Goal: Task Accomplishment & Management: Use online tool/utility

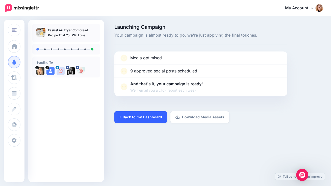
click at [137, 119] on link "Back to my Dashboard" at bounding box center [141, 118] width 53 height 12
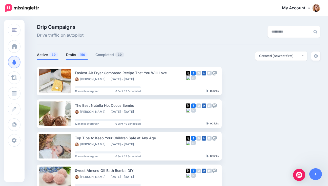
click at [77, 55] on link "Drafts 156" at bounding box center [77, 55] width 22 height 6
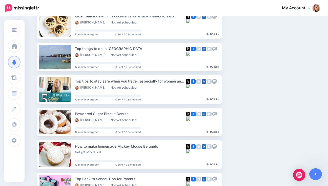
scroll to position [91, 0]
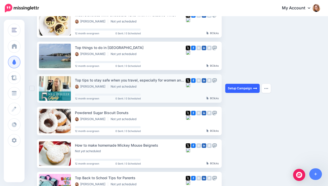
click at [235, 90] on link "Setup Campaign" at bounding box center [242, 88] width 34 height 9
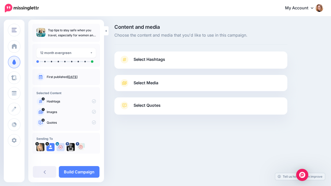
click at [176, 61] on link "Select Hashtags" at bounding box center [201, 62] width 163 height 13
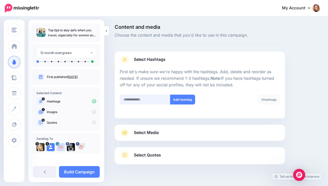
click at [133, 98] on input "text" at bounding box center [145, 100] width 51 height 10
type input "*********"
click at [182, 99] on button "Add Hashtag" at bounding box center [182, 100] width 25 height 10
click at [139, 132] on div "Select Media Next, let's make sure we have the best media for this campaign. De…" at bounding box center [200, 133] width 170 height 16
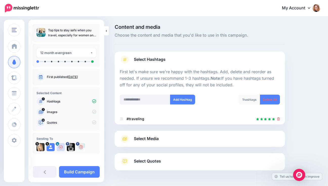
scroll to position [17, 0]
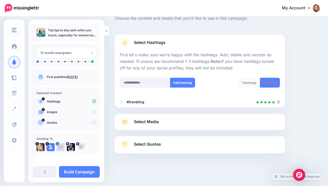
click at [147, 121] on span "Select Media" at bounding box center [146, 122] width 25 height 7
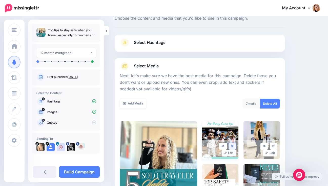
click at [233, 146] on icon at bounding box center [232, 146] width 2 height 3
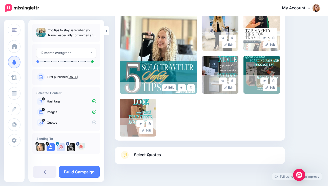
scroll to position [127, 0]
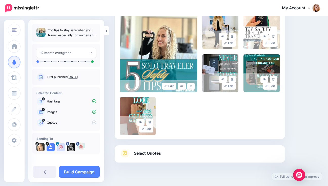
click at [188, 154] on link "Select Quotes" at bounding box center [200, 156] width 160 height 13
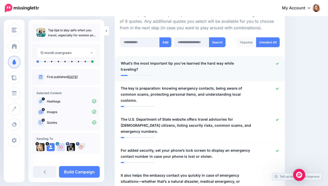
click at [278, 63] on icon at bounding box center [277, 64] width 3 height 2
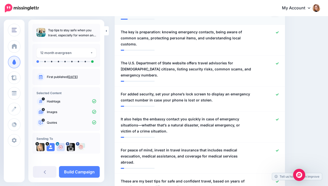
scroll to position [201, 0]
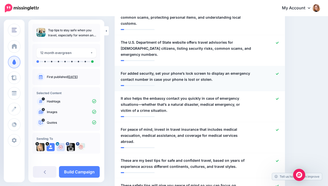
click at [278, 73] on icon at bounding box center [277, 74] width 3 height 3
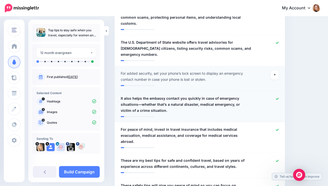
click at [278, 98] on icon at bounding box center [277, 99] width 3 height 2
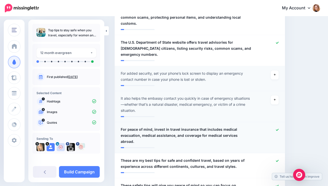
click at [278, 129] on icon at bounding box center [277, 130] width 3 height 3
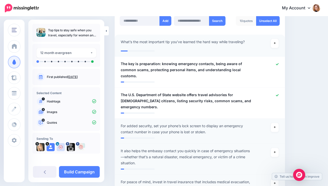
scroll to position [154, 0]
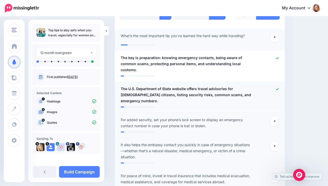
click at [278, 88] on icon at bounding box center [277, 89] width 3 height 3
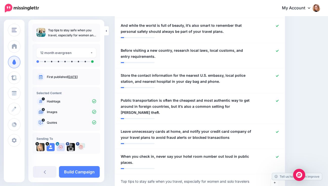
scroll to position [385, 0]
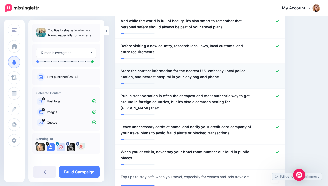
click at [278, 70] on icon at bounding box center [277, 71] width 3 height 3
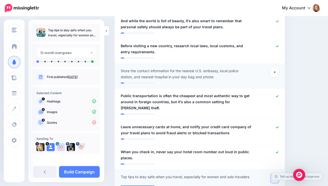
click at [276, 178] on icon at bounding box center [275, 179] width 2 height 2
click at [278, 151] on icon at bounding box center [277, 152] width 3 height 3
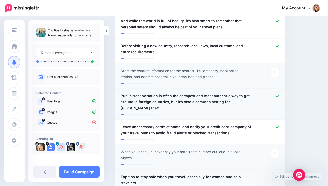
click at [278, 95] on icon at bounding box center [277, 96] width 3 height 3
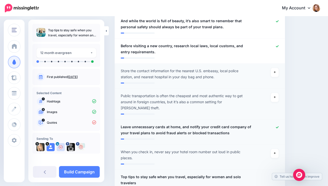
click at [278, 126] on icon at bounding box center [277, 127] width 3 height 2
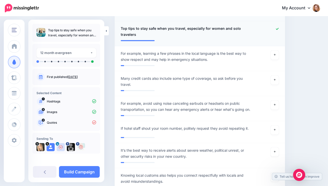
scroll to position [535, 0]
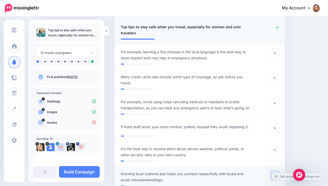
click at [276, 174] on icon at bounding box center [275, 175] width 2 height 3
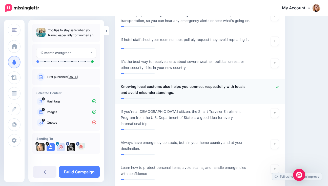
scroll to position [634, 0]
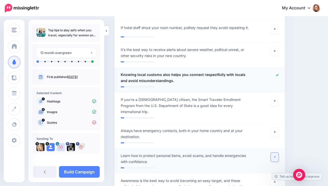
click at [276, 157] on icon at bounding box center [275, 158] width 2 height 2
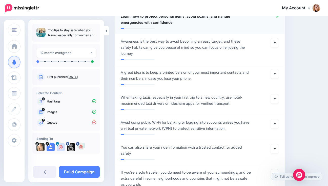
scroll to position [780, 0]
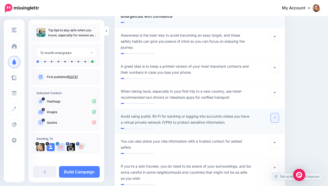
click at [277, 114] on link at bounding box center [275, 118] width 8 height 9
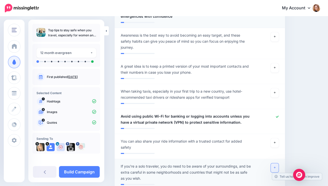
click at [276, 167] on icon at bounding box center [275, 168] width 2 height 3
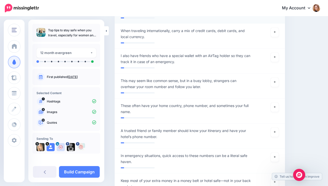
scroll to position [959, 0]
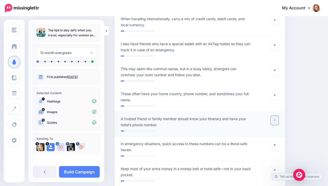
click at [276, 116] on link at bounding box center [275, 120] width 8 height 9
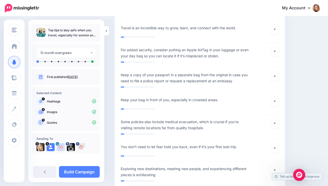
scroll to position [1141, 0]
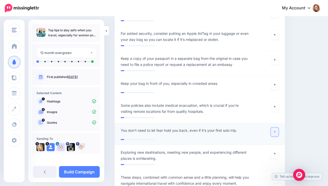
click at [276, 131] on icon at bounding box center [275, 132] width 2 height 3
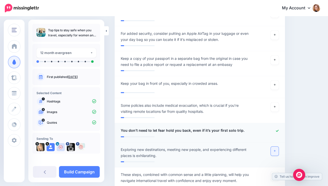
click at [279, 147] on link at bounding box center [275, 151] width 8 height 9
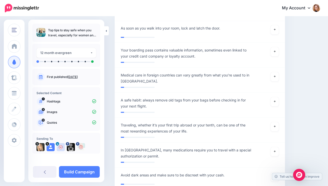
scroll to position [1341, 0]
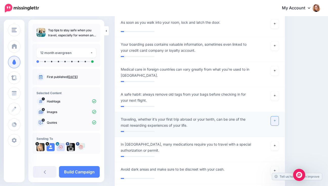
click at [276, 117] on link at bounding box center [275, 121] width 8 height 9
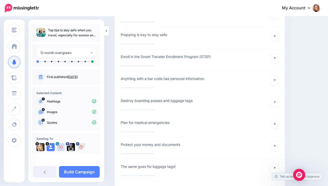
scroll to position [2010, 0]
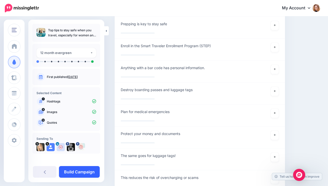
click at [83, 171] on link "Build Campaign" at bounding box center [79, 172] width 41 height 12
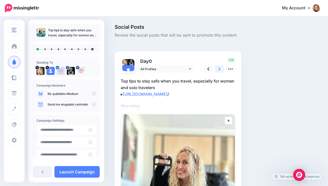
click at [220, 69] on icon at bounding box center [219, 68] width 2 height 5
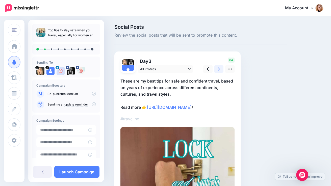
click at [220, 69] on icon at bounding box center [219, 68] width 2 height 5
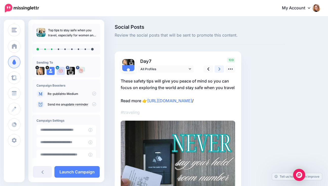
click at [220, 69] on icon at bounding box center [219, 68] width 2 height 5
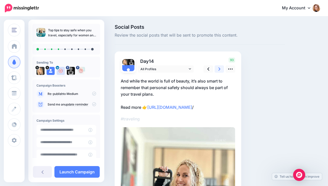
click at [220, 69] on icon at bounding box center [219, 68] width 2 height 5
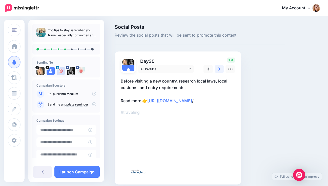
click at [220, 69] on icon at bounding box center [219, 68] width 2 height 5
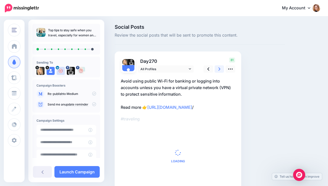
click at [220, 69] on icon at bounding box center [219, 68] width 2 height 5
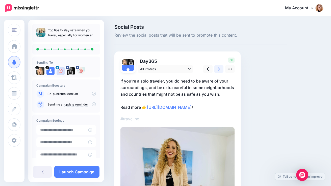
click at [220, 69] on icon at bounding box center [219, 68] width 2 height 5
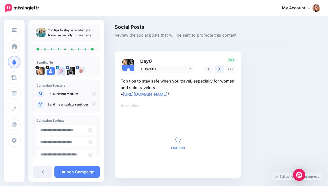
click at [220, 69] on icon at bounding box center [219, 68] width 2 height 5
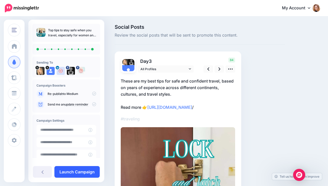
click at [88, 172] on link "Launch Campaign" at bounding box center [76, 172] width 45 height 12
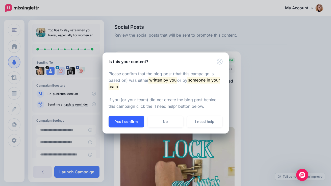
click at [127, 122] on button "Yes I confirm" at bounding box center [127, 122] width 36 height 12
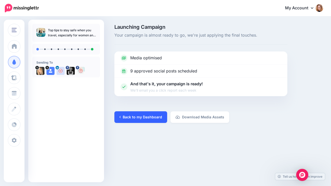
click at [124, 117] on link "Back to my Dashboard" at bounding box center [141, 118] width 53 height 12
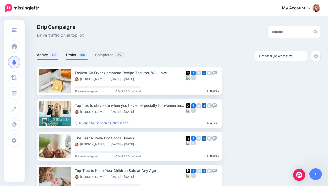
click at [78, 56] on link "Drafts 155" at bounding box center [76, 55] width 21 height 6
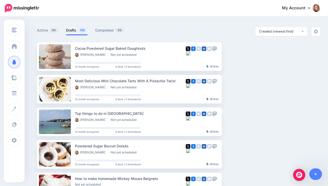
scroll to position [14, 0]
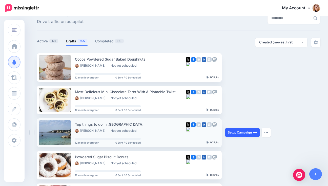
click at [243, 132] on link "Setup Campaign" at bounding box center [242, 132] width 34 height 9
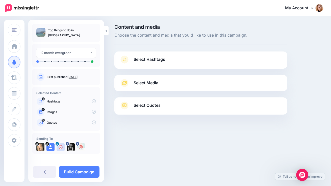
click at [168, 58] on link "Select Hashtags" at bounding box center [201, 62] width 163 height 13
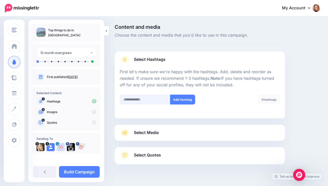
click at [136, 100] on input "text" at bounding box center [145, 100] width 51 height 10
type input "******"
click at [179, 99] on button "Add Hashtag" at bounding box center [182, 100] width 25 height 10
click at [143, 134] on span "Select Media" at bounding box center [146, 132] width 25 height 7
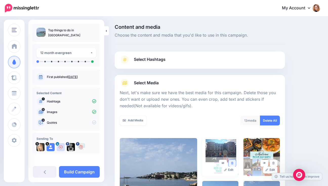
click at [233, 164] on icon at bounding box center [232, 163] width 2 height 3
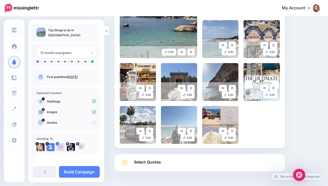
scroll to position [169, 0]
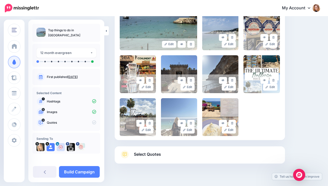
click at [152, 155] on span "Select Quotes" at bounding box center [147, 154] width 27 height 7
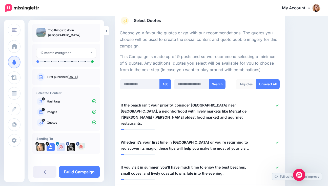
scroll to position [104, 0]
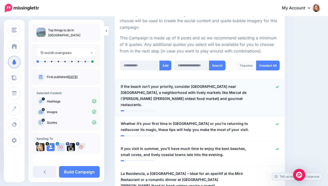
click at [278, 87] on icon at bounding box center [277, 87] width 3 height 2
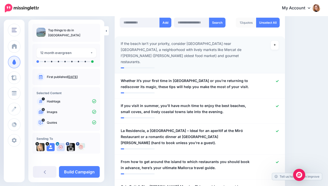
scroll to position [152, 0]
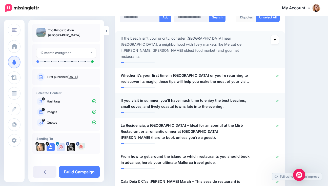
click at [186, 98] on span "If you visit in summer, you’ll have much time to enjoy the best beaches, small …" at bounding box center [186, 104] width 130 height 12
click at [278, 125] on icon at bounding box center [277, 126] width 3 height 3
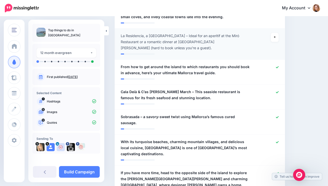
scroll to position [239, 0]
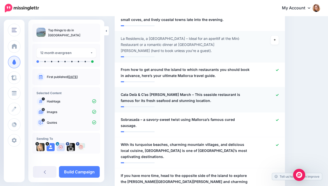
click at [278, 94] on icon at bounding box center [277, 95] width 3 height 3
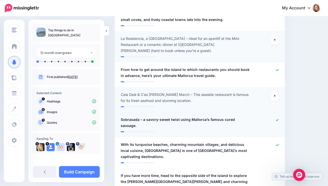
click at [278, 117] on div at bounding box center [269, 123] width 28 height 12
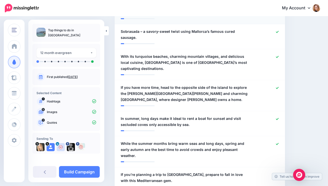
scroll to position [337, 0]
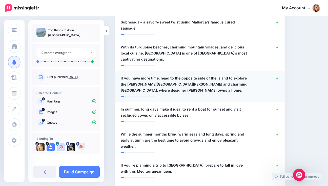
click at [278, 77] on icon at bounding box center [277, 78] width 3 height 3
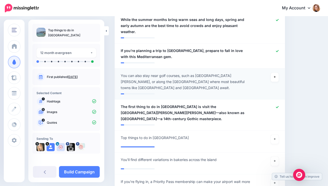
scroll to position [458, 0]
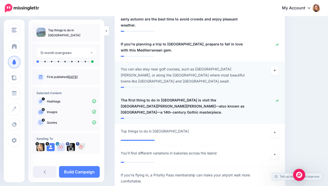
click at [278, 99] on icon at bounding box center [277, 100] width 3 height 3
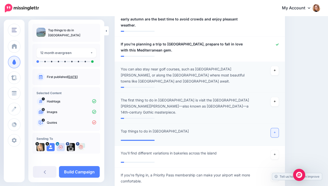
click at [276, 132] on icon at bounding box center [275, 133] width 2 height 2
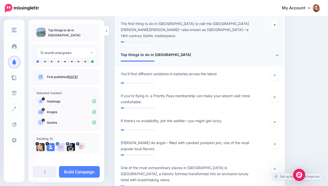
scroll to position [536, 0]
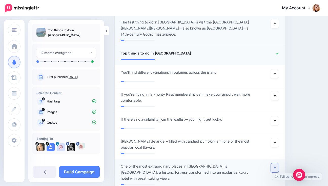
click at [276, 167] on icon at bounding box center [275, 168] width 2 height 3
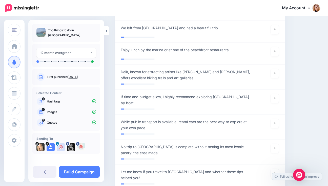
scroll to position [999, 0]
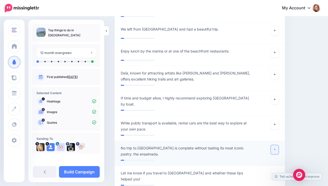
click at [276, 148] on icon at bounding box center [275, 149] width 2 height 3
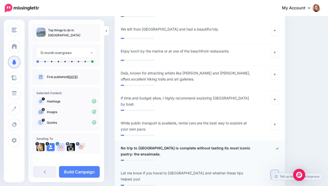
click at [276, 173] on icon at bounding box center [275, 174] width 2 height 3
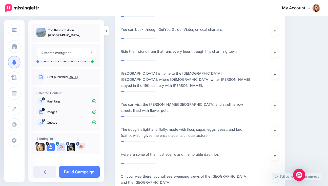
scroll to position [1301, 0]
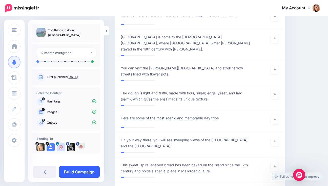
click at [89, 174] on link "Build Campaign" at bounding box center [79, 172] width 41 height 12
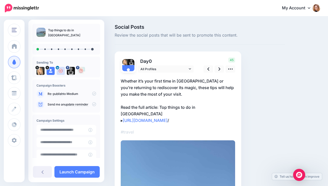
click at [131, 106] on p "Whether it’s your first time in Mallorca or you’re returning to rediscover its …" at bounding box center [178, 101] width 114 height 46
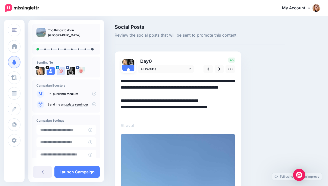
drag, startPoint x: 131, startPoint y: 107, endPoint x: 157, endPoint y: 106, distance: 26.1
click at [157, 106] on textarea "**********" at bounding box center [178, 97] width 114 height 39
click at [217, 68] on link at bounding box center [219, 68] width 10 height 7
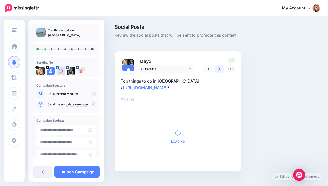
click at [217, 68] on link at bounding box center [219, 68] width 10 height 7
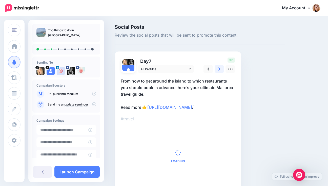
click at [217, 68] on link at bounding box center [219, 68] width 10 height 7
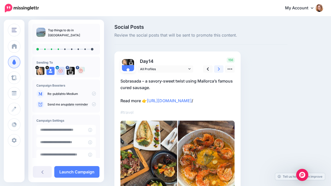
click at [217, 68] on link at bounding box center [219, 68] width 10 height 7
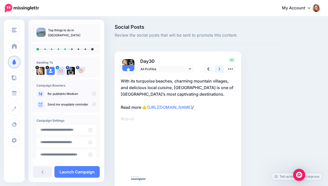
click at [217, 68] on link at bounding box center [219, 68] width 10 height 7
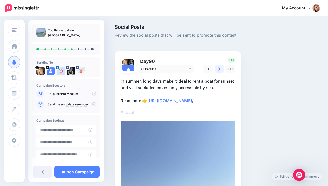
click at [217, 68] on link at bounding box center [219, 68] width 10 height 7
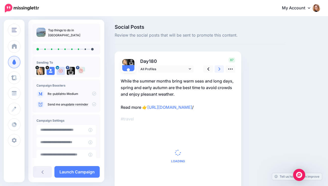
click at [217, 68] on link at bounding box center [219, 68] width 10 height 7
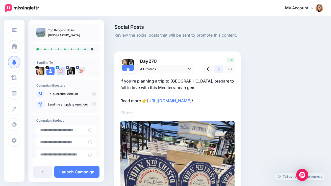
click at [217, 68] on link at bounding box center [219, 68] width 10 height 7
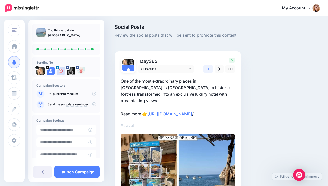
click at [209, 68] on link at bounding box center [208, 68] width 10 height 7
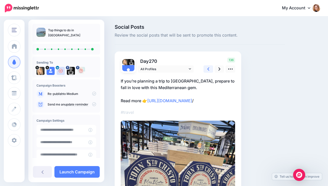
click at [209, 68] on link at bounding box center [208, 68] width 10 height 7
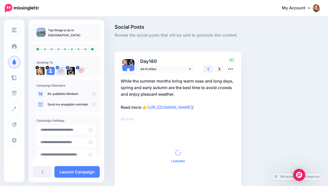
click at [209, 68] on link at bounding box center [208, 68] width 10 height 7
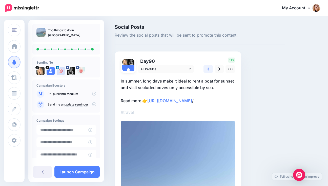
click at [209, 68] on link at bounding box center [208, 68] width 10 height 7
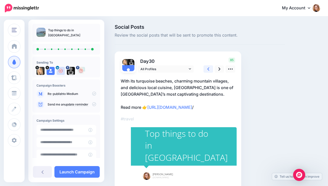
click at [209, 68] on link at bounding box center [208, 68] width 10 height 7
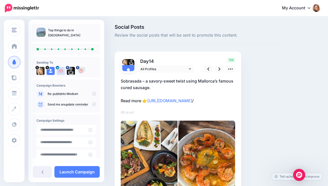
click at [132, 82] on p "Sobrasada – a savory-sweet twist using Mallorca’s famous cured sausage. Read mo…" at bounding box center [178, 91] width 114 height 26
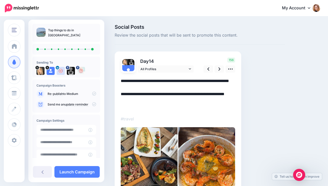
drag, startPoint x: 121, startPoint y: 79, endPoint x: 198, endPoint y: 80, distance: 77.1
click at [198, 80] on textarea "**********" at bounding box center [178, 94] width 114 height 33
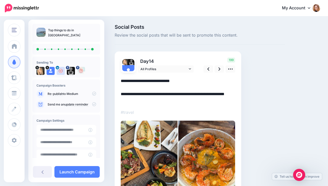
drag, startPoint x: 138, startPoint y: 81, endPoint x: 197, endPoint y: 82, distance: 58.9
click at [197, 82] on textarea "**********" at bounding box center [178, 91] width 114 height 26
type textarea "**********"
click at [219, 69] on icon at bounding box center [219, 69] width 2 height 3
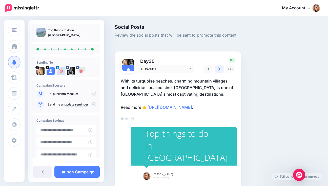
click at [219, 69] on icon at bounding box center [219, 69] width 2 height 3
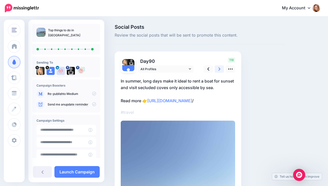
click at [219, 69] on icon at bounding box center [219, 69] width 2 height 3
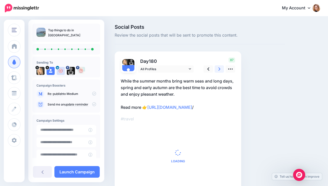
click at [219, 69] on icon at bounding box center [219, 69] width 2 height 3
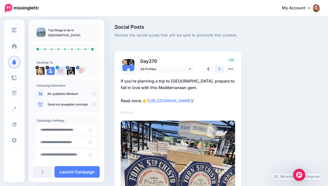
click at [219, 69] on icon at bounding box center [219, 69] width 2 height 3
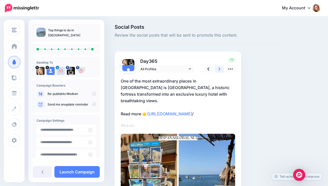
click at [219, 69] on icon at bounding box center [219, 69] width 2 height 3
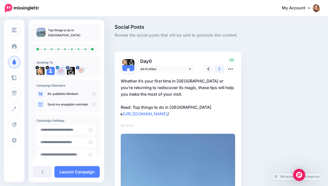
click at [219, 69] on icon at bounding box center [219, 69] width 2 height 3
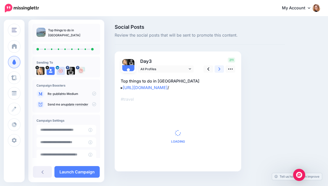
click at [219, 69] on icon at bounding box center [219, 69] width 2 height 3
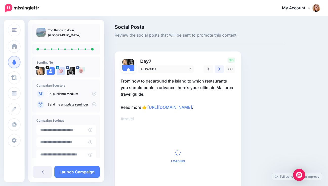
click at [219, 69] on icon at bounding box center [219, 69] width 2 height 3
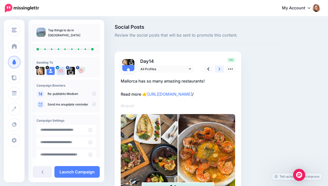
click at [220, 68] on link at bounding box center [219, 68] width 10 height 7
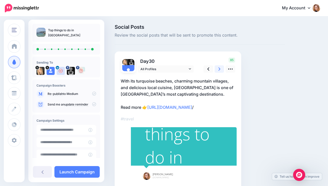
click at [220, 68] on link at bounding box center [219, 68] width 10 height 7
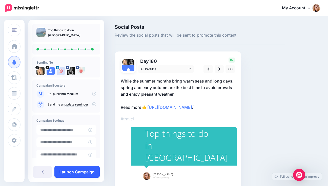
click at [67, 173] on link "Launch Campaign" at bounding box center [76, 172] width 45 height 12
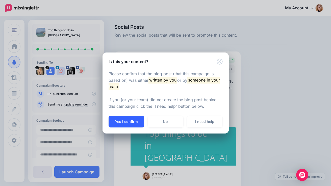
click at [123, 121] on button "Yes I confirm" at bounding box center [127, 122] width 36 height 12
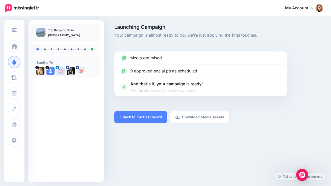
click at [123, 121] on link "Back to my Dashboard" at bounding box center [141, 118] width 53 height 12
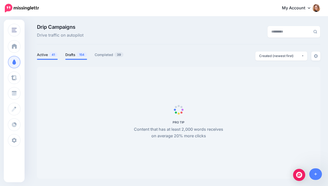
click at [77, 55] on link "Drafts 154" at bounding box center [76, 55] width 22 height 6
